Goal: Task Accomplishment & Management: Complete application form

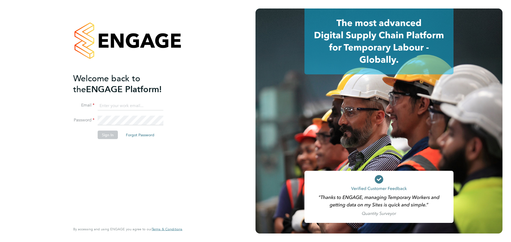
type input "jerin.aktar@morganhunt.com"
click at [106, 136] on button "Sign In" at bounding box center [108, 135] width 20 height 9
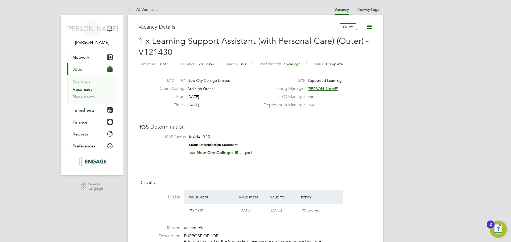
click at [89, 90] on link "Vacancies" at bounding box center [83, 89] width 20 height 5
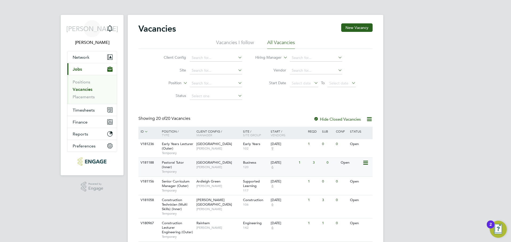
click at [185, 165] on div "Pastoral Tutor (Inner) Temporary" at bounding box center [176, 167] width 37 height 18
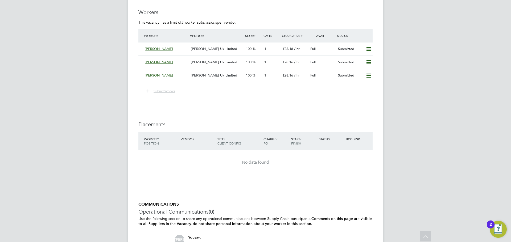
scroll to position [1011, 0]
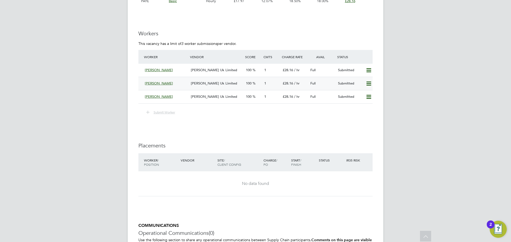
click at [195, 83] on span "[PERSON_NAME] Uk Limited" at bounding box center [214, 83] width 46 height 5
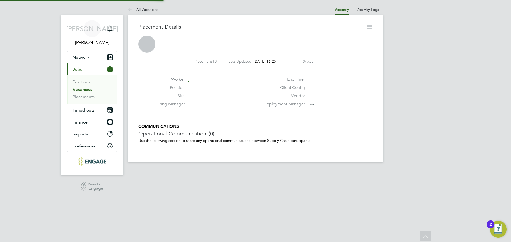
scroll to position [3, 3]
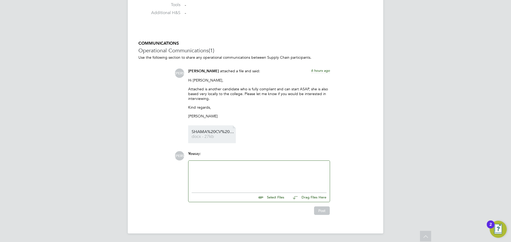
click at [209, 135] on span "docx - 27kb" at bounding box center [213, 137] width 43 height 4
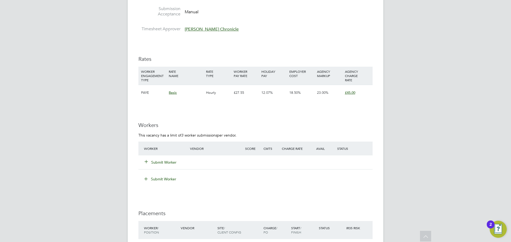
scroll to position [878, 0]
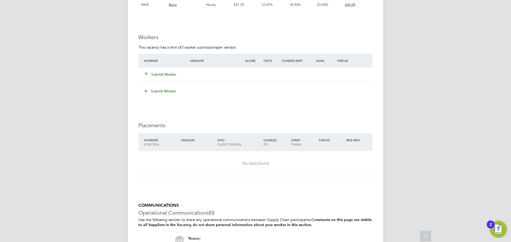
click at [165, 74] on button "Submit Worker" at bounding box center [161, 74] width 32 height 5
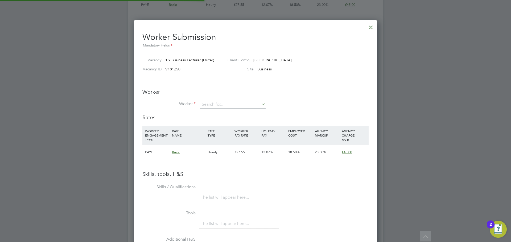
scroll to position [336, 243]
click at [214, 103] on input at bounding box center [233, 105] width 66 height 8
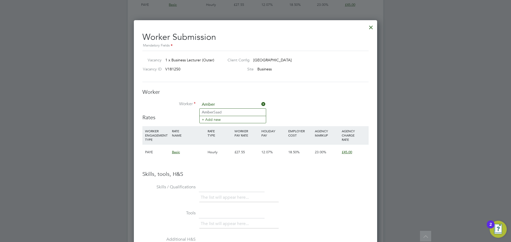
type input "Amber"
click at [214, 123] on ul "Amber Saad + Add new" at bounding box center [232, 116] width 67 height 15
click at [219, 122] on div "Rates WORKER ENGAGEMENT TYPE RATE NAME RATE TYPE WORKER PAY RATE HOLIDAY PAY EM…" at bounding box center [255, 142] width 226 height 57
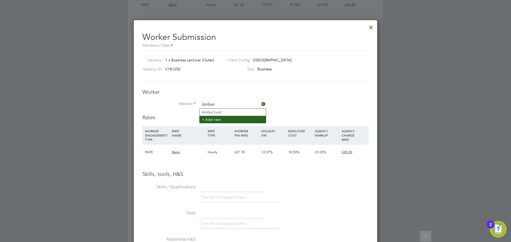
type input "Amber"
click at [224, 117] on li "+ Add new" at bounding box center [233, 119] width 66 height 7
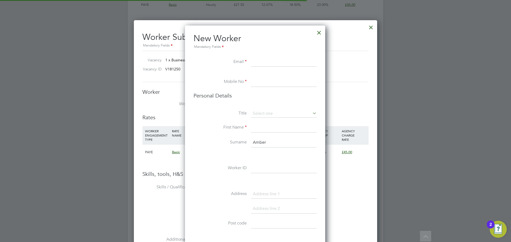
scroll to position [450, 141]
paste input "ambernsm@yahoo.com"
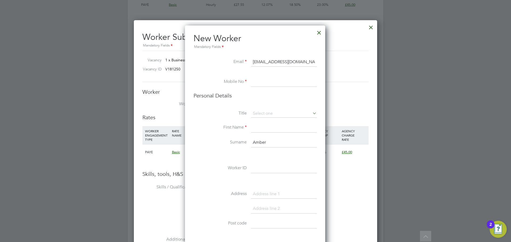
type input "ambernsm@yahoo.com"
click at [273, 81] on input at bounding box center [284, 82] width 66 height 10
paste input "447445082072 Situation Active Personal Phone"
drag, startPoint x: 315, startPoint y: 81, endPoint x: 173, endPoint y: 77, distance: 142.4
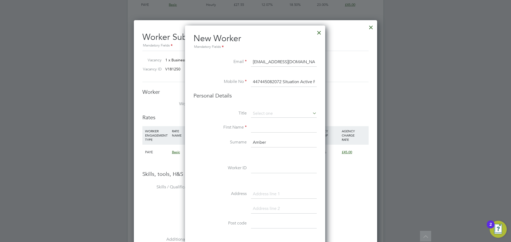
click at [283, 83] on input "447445082072 Situation Active Personal Phone" at bounding box center [284, 82] width 66 height 10
drag, startPoint x: 280, startPoint y: 82, endPoint x: 365, endPoint y: 94, distance: 85.7
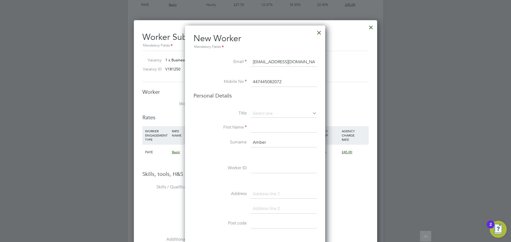
scroll to position [0, 0]
click at [257, 83] on input "447445082072" at bounding box center [284, 82] width 66 height 10
type input "07445082072"
drag, startPoint x: 262, startPoint y: 142, endPoint x: 243, endPoint y: 140, distance: 19.8
click at [243, 140] on li "Surname Amber" at bounding box center [254, 145] width 123 height 15
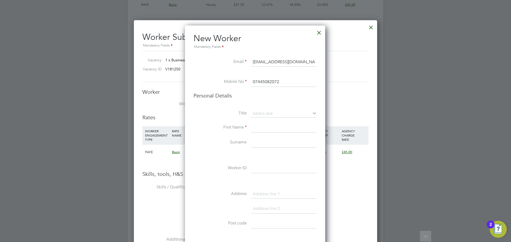
click at [252, 128] on input at bounding box center [284, 128] width 66 height 10
click at [257, 139] on input at bounding box center [284, 143] width 66 height 10
click at [263, 131] on input at bounding box center [284, 128] width 66 height 10
paste input "Amber"
type input "Amber"
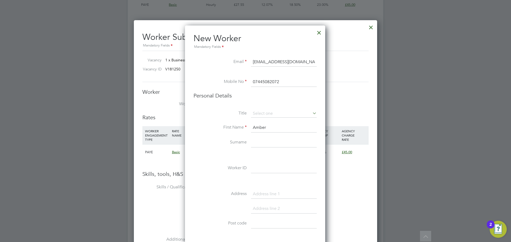
click at [260, 141] on input at bounding box center [284, 143] width 66 height 10
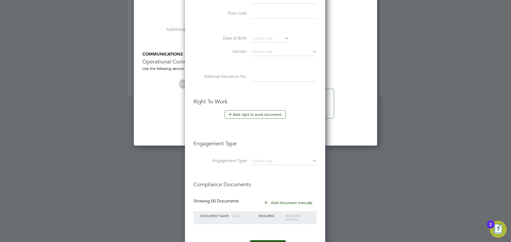
scroll to position [1091, 0]
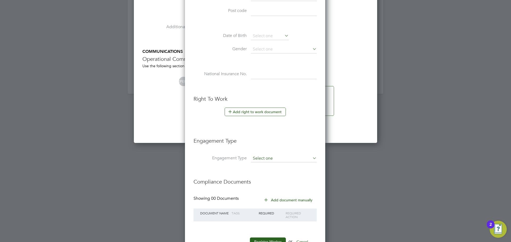
type input "Naseem"
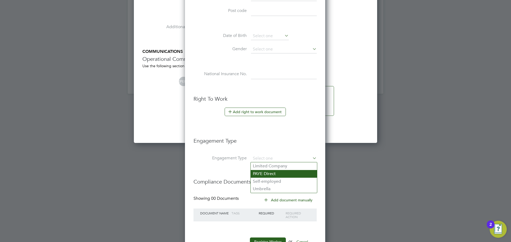
drag, startPoint x: 278, startPoint y: 160, endPoint x: 274, endPoint y: 172, distance: 13.3
click at [278, 159] on input at bounding box center [284, 158] width 66 height 7
click at [275, 172] on li "PAYE Direct" at bounding box center [284, 174] width 66 height 8
type input "PAYE Direct"
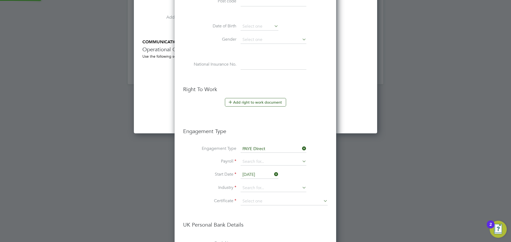
scroll to position [1117, 0]
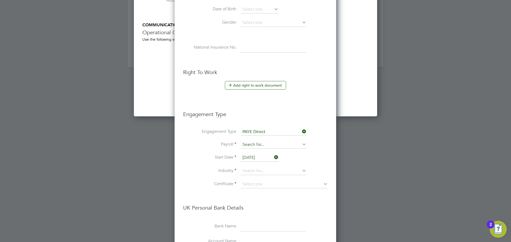
click at [267, 153] on li "PAYE" at bounding box center [273, 153] width 66 height 8
type input "PAYE"
click at [257, 169] on input at bounding box center [273, 171] width 66 height 8
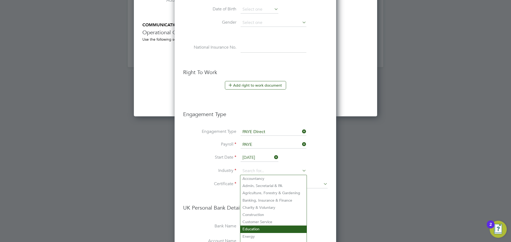
click at [252, 229] on li "Education" at bounding box center [273, 229] width 66 height 7
type input "Education"
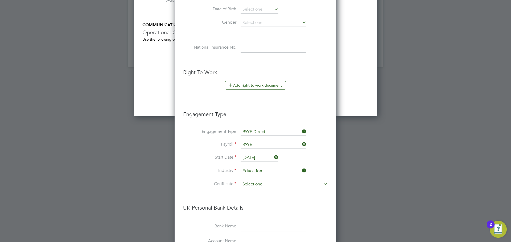
click at [269, 185] on input at bounding box center [283, 185] width 87 height 8
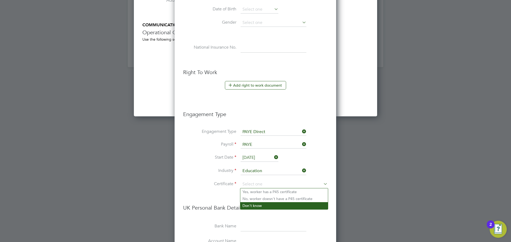
click at [263, 205] on li "Don't know" at bounding box center [284, 205] width 88 height 7
type input "Don't know"
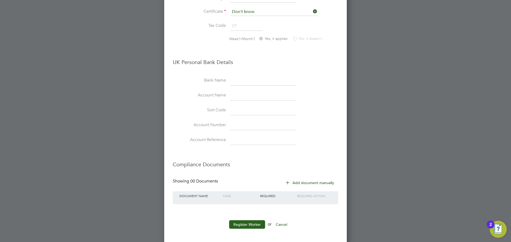
scroll to position [1292, 0]
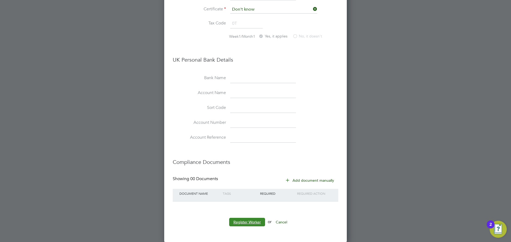
click at [250, 221] on button "Register Worker" at bounding box center [247, 222] width 36 height 9
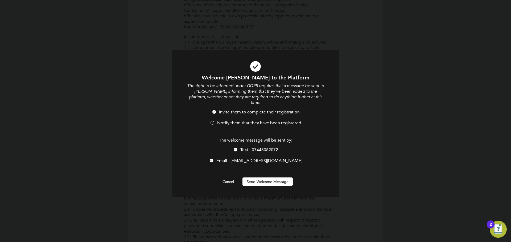
click at [247, 121] on span "Notify them that they have been registered" at bounding box center [259, 123] width 84 height 5
click at [261, 178] on button "Send Welcome Message" at bounding box center [267, 182] width 50 height 9
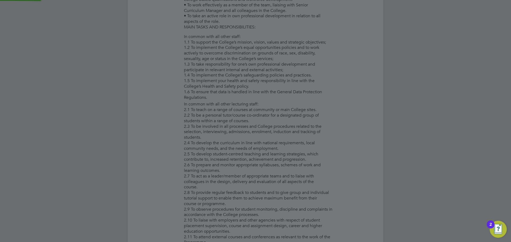
type input "[PERSON_NAME]"
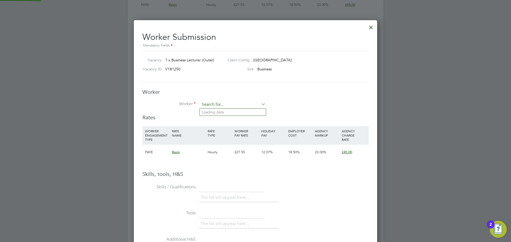
scroll to position [336, 243]
click at [235, 106] on input at bounding box center [233, 105] width 66 height 8
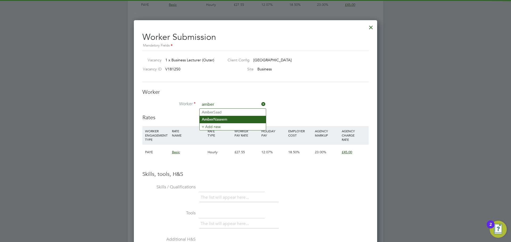
click at [222, 121] on li "Amber Naseem" at bounding box center [233, 119] width 66 height 7
type input "[PERSON_NAME]"
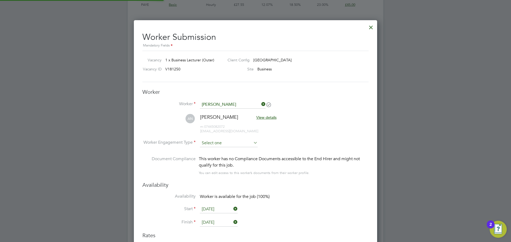
scroll to position [454, 243]
click at [220, 141] on input at bounding box center [229, 143] width 58 height 8
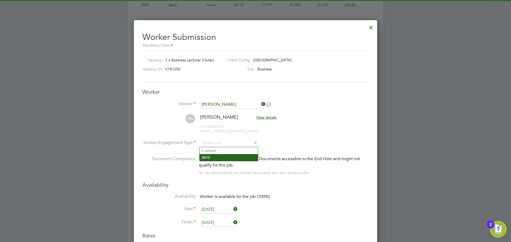
click at [219, 159] on li "PAYE" at bounding box center [229, 157] width 58 height 7
type input "PAYE"
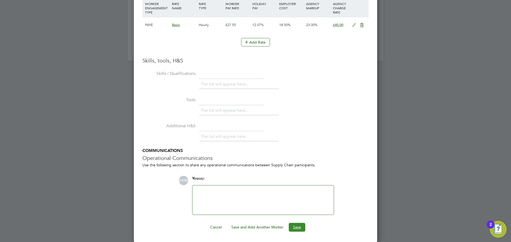
click at [295, 227] on button "Save" at bounding box center [297, 227] width 16 height 9
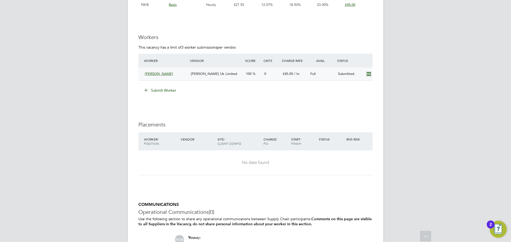
click at [200, 74] on span "[PERSON_NAME] Uk Limited" at bounding box center [214, 74] width 46 height 5
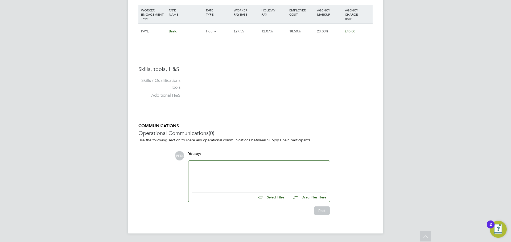
click at [284, 198] on input "file" at bounding box center [287, 196] width 80 height 7
type input "C:\fakepath\Amber Naseem - CV.docx"
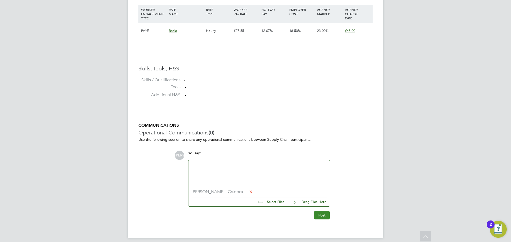
click at [316, 217] on button "Post" at bounding box center [322, 215] width 16 height 9
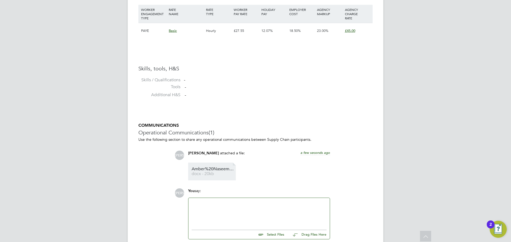
click at [198, 174] on span "docx - 20kb" at bounding box center [213, 174] width 43 height 4
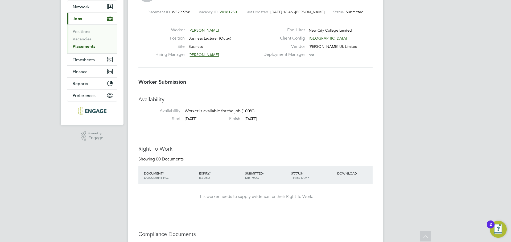
scroll to position [13, 0]
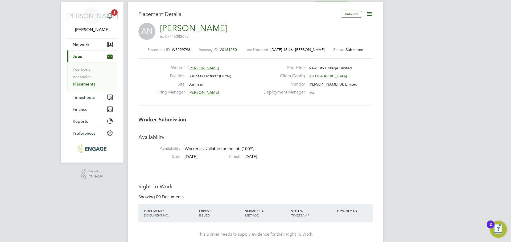
click at [111, 15] on icon "Main navigation" at bounding box center [110, 16] width 6 height 6
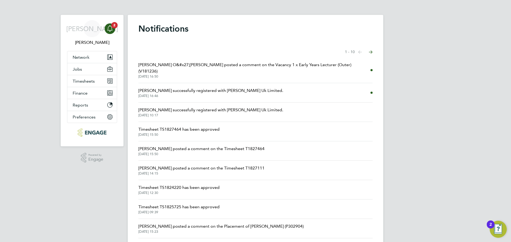
click at [187, 67] on span "Roslyn O&#x27;Garro posted a comment on the Vacancy 1 x Early Years Lecturer (O…" at bounding box center [254, 68] width 232 height 13
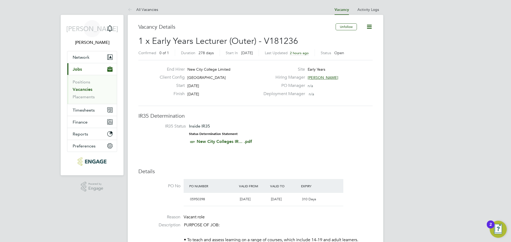
click at [88, 88] on link "Vacancies" at bounding box center [83, 89] width 20 height 5
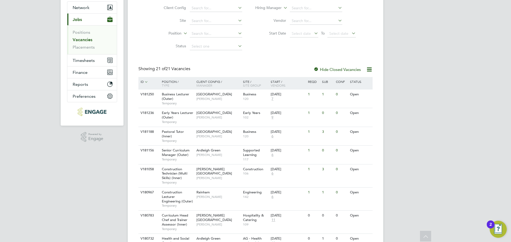
scroll to position [53, 0]
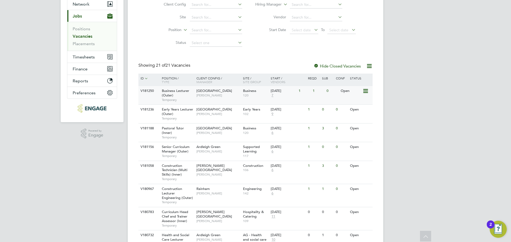
click at [171, 98] on span "Temporary" at bounding box center [178, 100] width 32 height 4
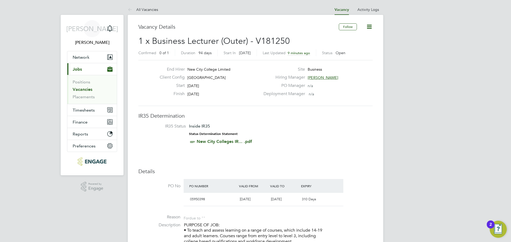
drag, startPoint x: 138, startPoint y: 23, endPoint x: 138, endPoint y: 19, distance: 4.5
